Goal: Transaction & Acquisition: Book appointment/travel/reservation

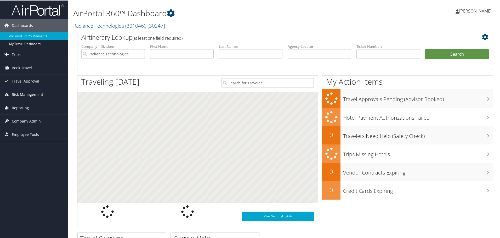
click at [485, 9] on span "[PERSON_NAME]" at bounding box center [475, 11] width 32 height 6
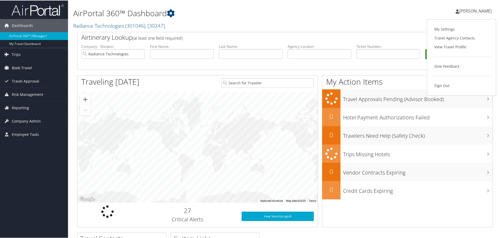
click at [450, 29] on link "My Settings" at bounding box center [461, 28] width 58 height 9
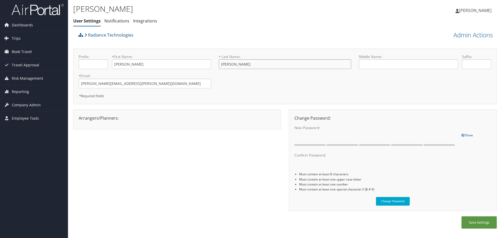
drag, startPoint x: 253, startPoint y: 67, endPoint x: 200, endPoint y: 64, distance: 52.9
click at [200, 54] on form "Prefix: * First Name: Melisa This field is required * Last Name: Restrepo This …" at bounding box center [285, 54] width 420 height 0
type input "Rios"
type input "Restrepo"
click at [481, 225] on button "Save Settings" at bounding box center [478, 222] width 35 height 12
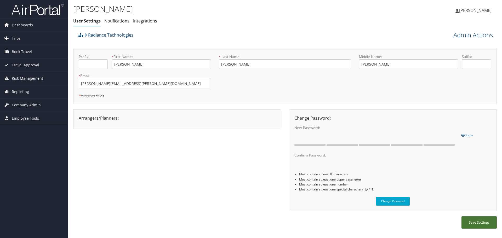
click at [476, 224] on button "Save Settings" at bounding box center [478, 222] width 35 height 12
click at [485, 9] on span "Melisa Restrepo" at bounding box center [475, 11] width 32 height 6
click at [29, 22] on span "Dashboards" at bounding box center [22, 25] width 21 height 13
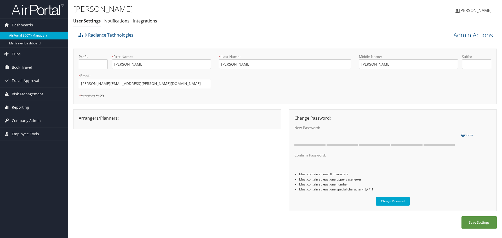
click at [29, 34] on link "AirPortal 360™ (Manager)" at bounding box center [34, 36] width 68 height 8
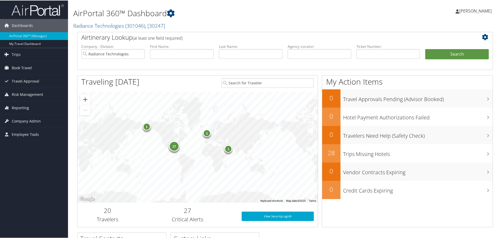
click at [474, 7] on link "[PERSON_NAME]" at bounding box center [475, 11] width 41 height 16
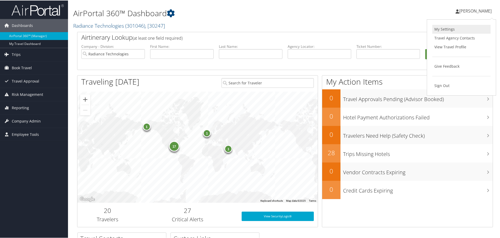
click at [450, 30] on link "My Settings" at bounding box center [461, 28] width 58 height 9
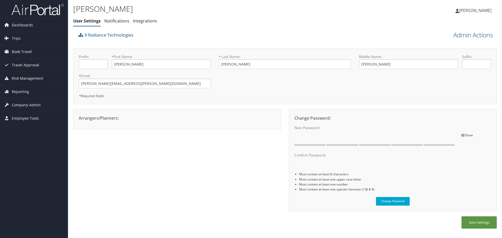
click at [456, 35] on link "Admin Actions" at bounding box center [472, 35] width 39 height 9
click at [454, 46] on link "View Profile" at bounding box center [458, 44] width 69 height 9
click at [16, 22] on span "Dashboards" at bounding box center [22, 25] width 21 height 13
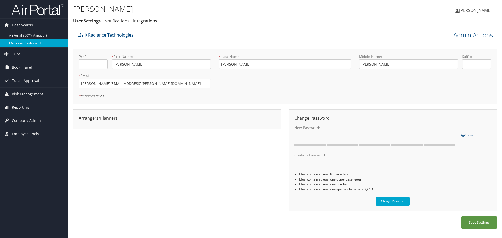
click at [15, 44] on link "My Travel Dashboard" at bounding box center [34, 43] width 68 height 8
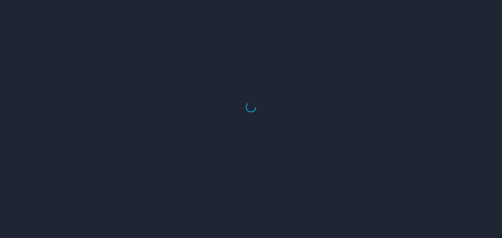
select select "US"
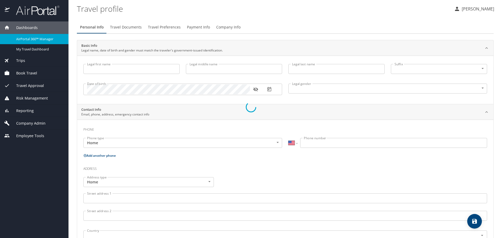
type input "Melisa"
type input "Restrepo"
type input "Female"
type input "Ivan"
type input "Rios"
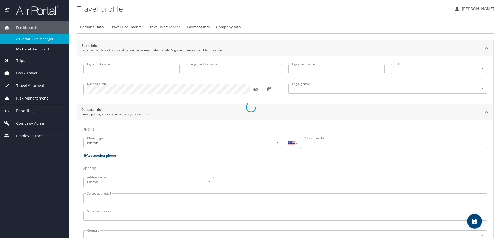
select select "UG"
type input "4681746"
select select "US"
select select "UG"
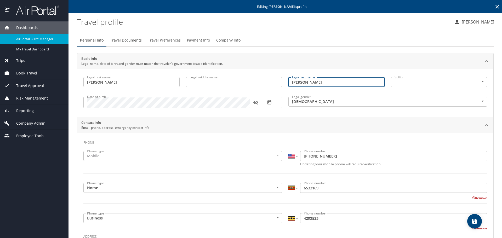
drag, startPoint x: 322, startPoint y: 83, endPoint x: 277, endPoint y: 83, distance: 44.4
click at [277, 83] on div "Legal first name Melisa Legal first name Legal middle name Legal middle name Le…" at bounding box center [285, 93] width 410 height 39
click at [236, 84] on input "Legal middle name" at bounding box center [234, 82] width 96 height 10
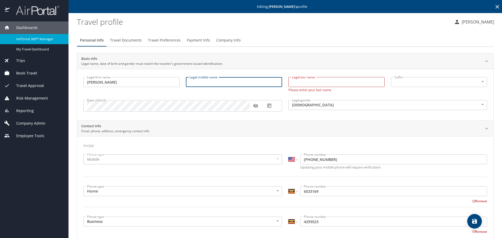
paste input "Restrepo"
type input "Restrepo"
click at [337, 89] on p "Please enter your last name" at bounding box center [336, 89] width 96 height 5
click at [335, 83] on input "Legal last name" at bounding box center [336, 82] width 96 height 10
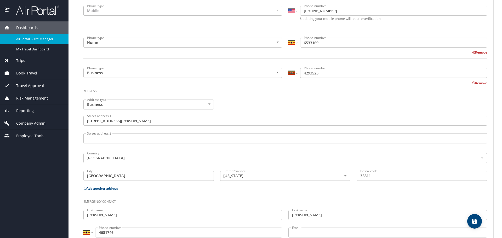
scroll to position [165, 0]
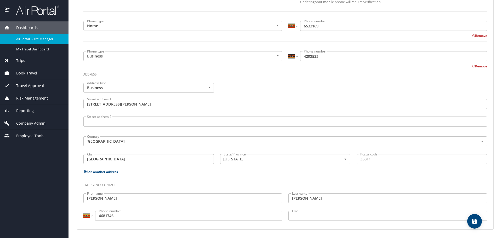
type input "Rios"
click at [473, 222] on icon "save" at bounding box center [474, 221] width 5 height 5
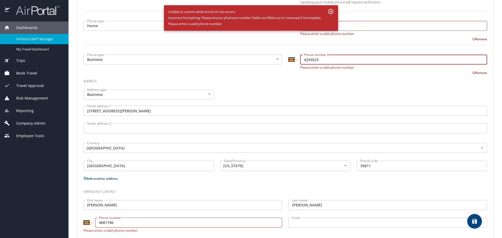
drag, startPoint x: 331, startPoint y: 58, endPoint x: 262, endPoint y: 58, distance: 69.0
click at [262, 58] on div "Phone type Business Business Phone type International Afghanistan Åland Islands…" at bounding box center [285, 63] width 410 height 24
click at [304, 64] on input "4293523" at bounding box center [393, 60] width 187 height 10
click at [302, 59] on input "4293523" at bounding box center [393, 60] width 187 height 10
click at [300, 62] on input "256 42 93523" at bounding box center [393, 60] width 187 height 10
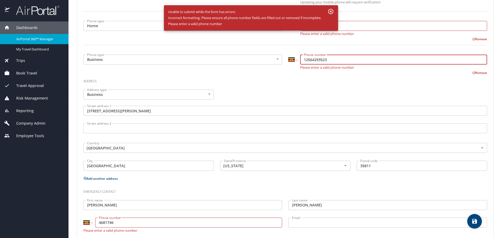
type input "12564293523"
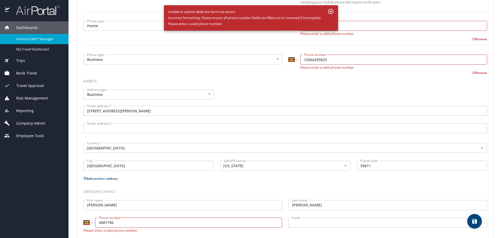
click at [313, 80] on h3 "Address" at bounding box center [285, 80] width 404 height 9
click at [379, 58] on input "12564293523" at bounding box center [393, 60] width 187 height 10
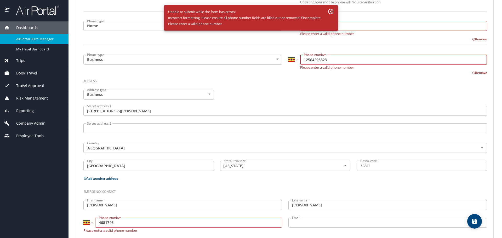
drag, startPoint x: 381, startPoint y: 59, endPoint x: 275, endPoint y: 54, distance: 106.0
click at [275, 54] on div "Phone type Business Business Phone type International Afghanistan Åland Islands…" at bounding box center [285, 63] width 410 height 24
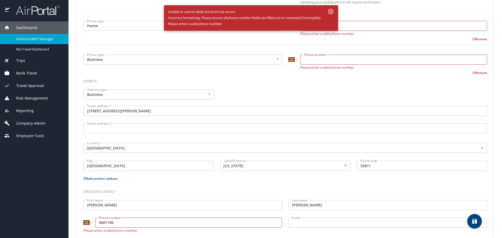
click at [297, 75] on div "Remove" at bounding box center [282, 72] width 410 height 6
click at [295, 61] on select "International Afghanistan Åland Islands Albania Algeria American Samoa Andorra …" at bounding box center [292, 60] width 9 height 10
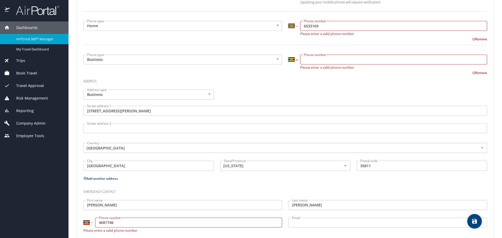
select select "US"
click at [288, 55] on select "International Afghanistan Åland Islands Albania Algeria American Samoa Andorra …" at bounding box center [292, 60] width 9 height 10
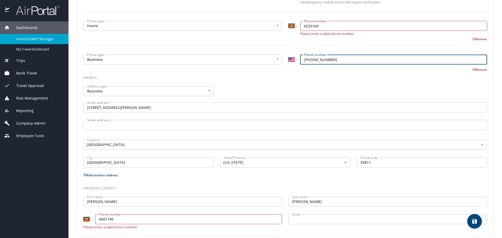
type input "(256) 429-3523"
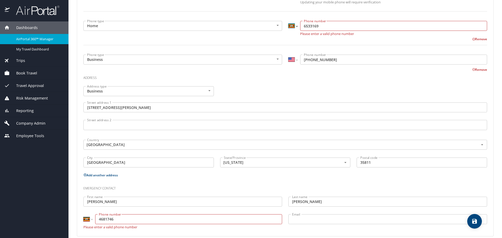
click at [291, 27] on select "International Afghanistan Åland Islands Albania Algeria American Samoa Andorra …" at bounding box center [292, 26] width 9 height 10
select select "US"
click at [288, 21] on select "International Afghanistan Åland Islands Albania Algeria American Samoa Andorra …" at bounding box center [292, 26] width 9 height 10
click at [304, 24] on input "(653) 316-9" at bounding box center [393, 26] width 187 height 10
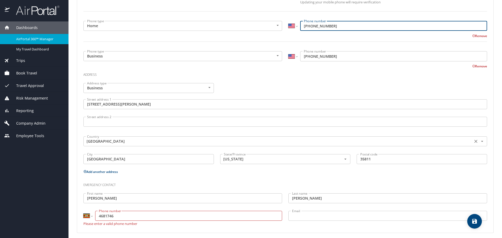
scroll to position [165, 0]
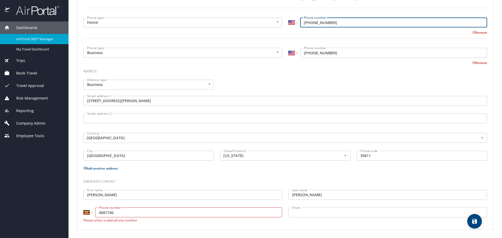
type input "(256) 653-3169"
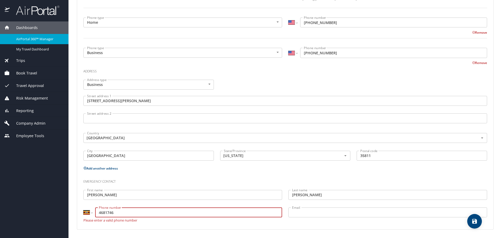
drag, startPoint x: 173, startPoint y: 213, endPoint x: 59, endPoint y: 213, distance: 113.2
click at [59, 213] on div "Dashboards AirPortal 360™ Manager My Travel Dashboard Trips Airtinerary® Lookup…" at bounding box center [251, 119] width 502 height 238
type input "256 46 81746"
click at [86, 210] on select "International Afghanistan Åland Islands Albania Algeria American Samoa Andorra …" at bounding box center [87, 213] width 9 height 10
select select "US"
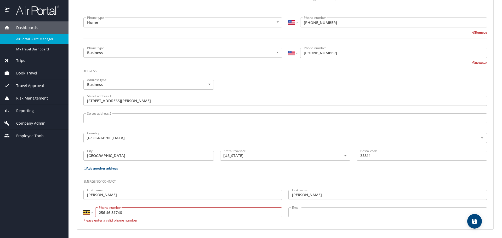
click at [83, 211] on select "International Afghanistan Åland Islands Albania Algeria American Samoa Andorra …" at bounding box center [87, 213] width 9 height 10
type input "(256) 468-1746"
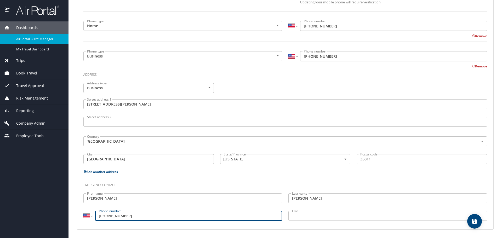
click at [477, 223] on icon "save" at bounding box center [474, 221] width 5 height 5
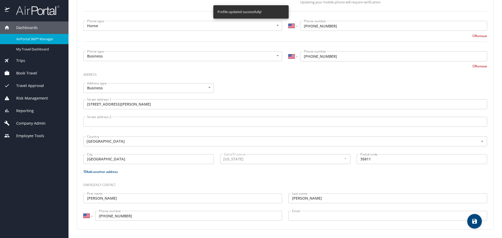
select select "US"
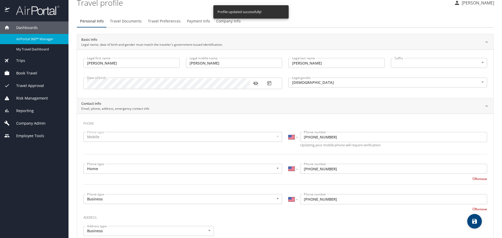
scroll to position [0, 0]
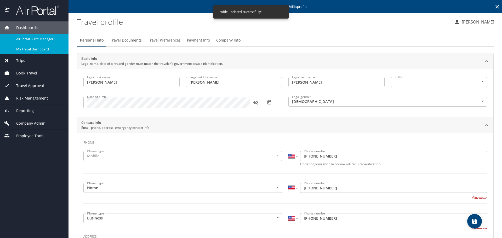
click at [42, 44] on link "My Travel Dashboard" at bounding box center [34, 49] width 68 height 10
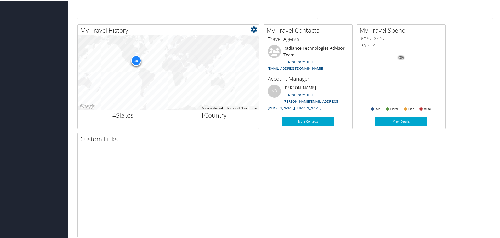
scroll to position [157, 0]
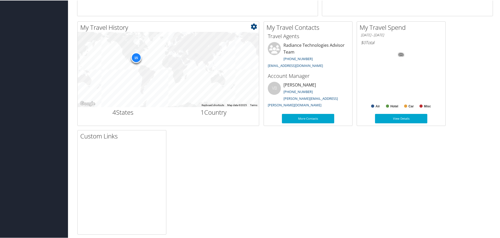
click at [137, 57] on div "15" at bounding box center [136, 57] width 10 height 10
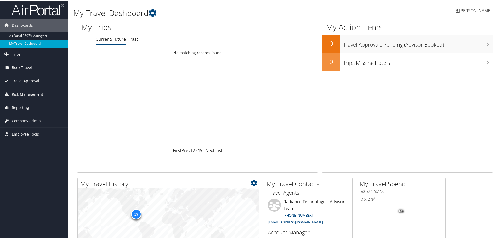
scroll to position [0, 0]
click at [475, 13] on link "[PERSON_NAME]" at bounding box center [475, 11] width 41 height 16
click at [27, 68] on span "Book Travel" at bounding box center [22, 67] width 20 height 13
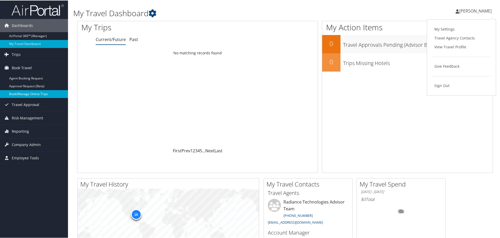
click at [26, 93] on link "Book/Manage Online Trips" at bounding box center [34, 94] width 68 height 8
click at [34, 93] on link "Book/Manage Online Trips" at bounding box center [34, 94] width 68 height 8
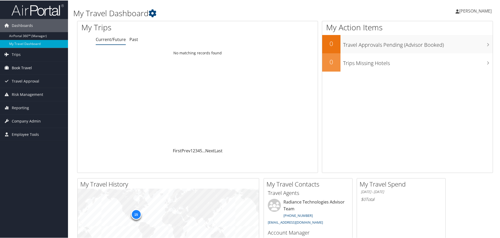
click at [11, 68] on link "Book Travel" at bounding box center [34, 67] width 68 height 13
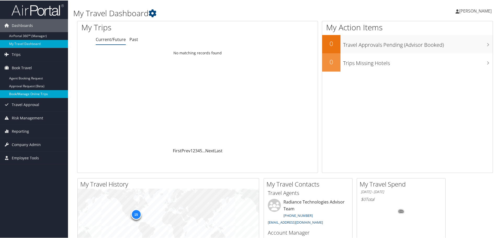
click at [27, 94] on link "Book/Manage Online Trips" at bounding box center [34, 94] width 68 height 8
